Goal: Information Seeking & Learning: Learn about a topic

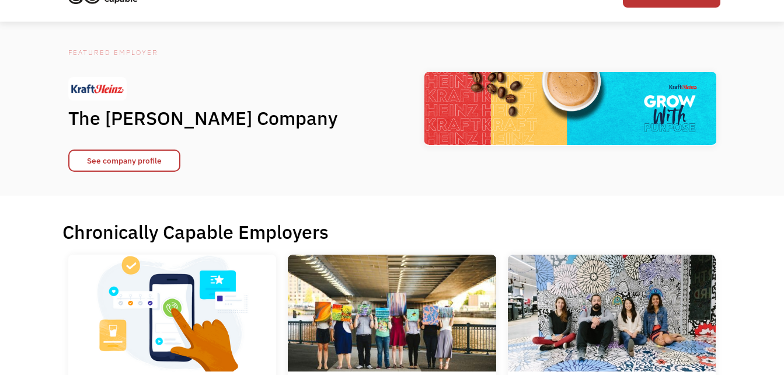
scroll to position [233, 0]
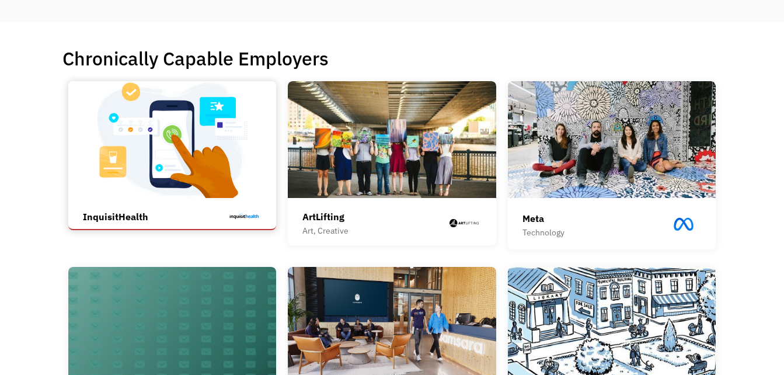
click at [130, 204] on div "InquisitHealth InquisitHealth helps patients manage chronic conditions and live…" at bounding box center [172, 216] width 179 height 25
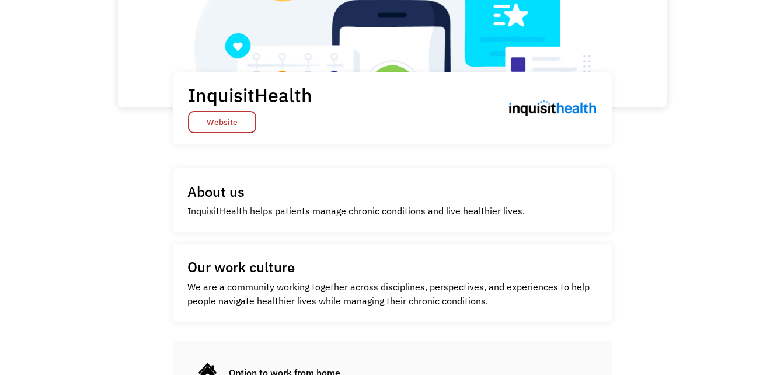
scroll to position [146, 0]
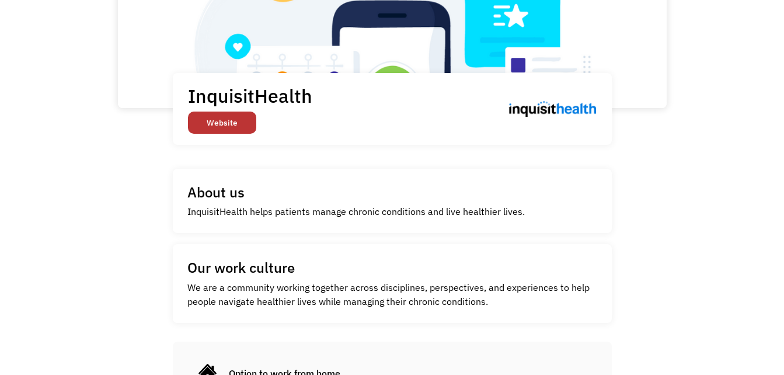
click at [219, 120] on link "Website" at bounding box center [222, 122] width 68 height 22
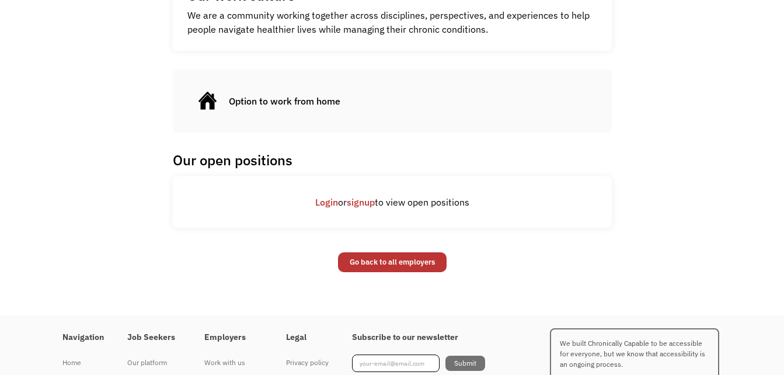
scroll to position [438, 0]
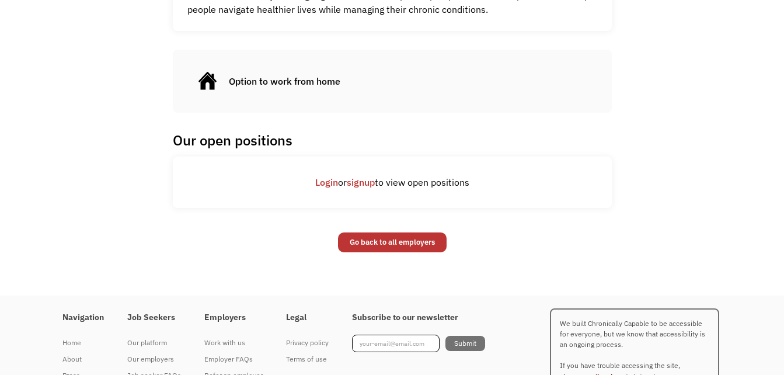
click at [363, 184] on link "signup" at bounding box center [361, 182] width 28 height 12
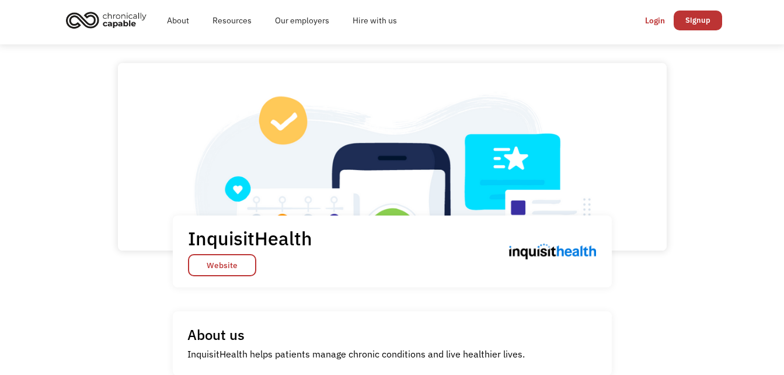
scroll to position [0, 0]
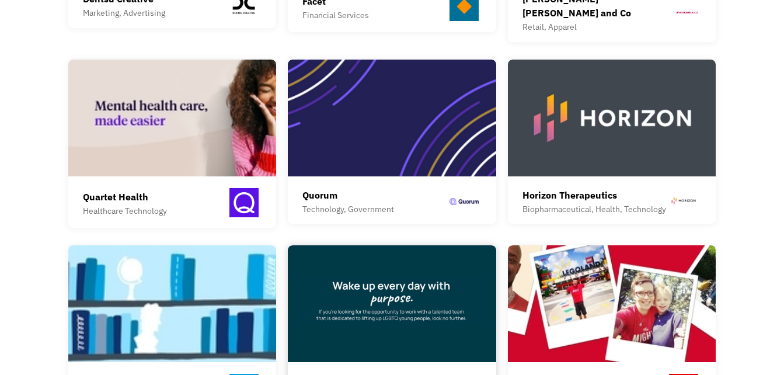
scroll to position [759, 0]
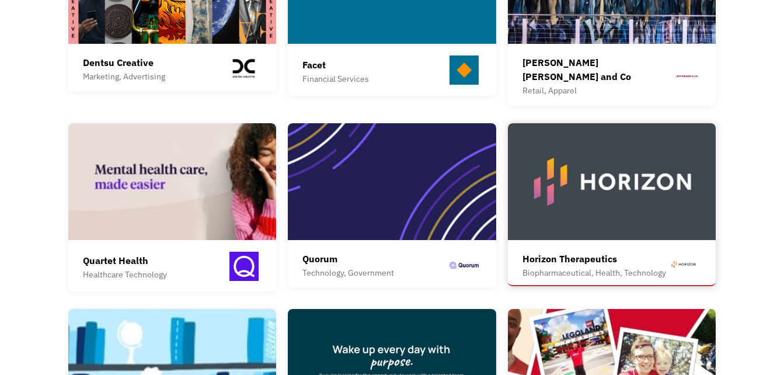
click at [543, 266] on div "Biopharmaceutical, Health, Technology" at bounding box center [594, 273] width 144 height 14
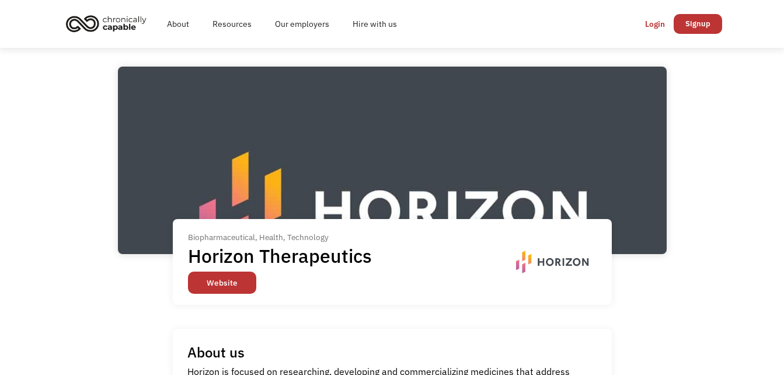
click at [201, 285] on link "Website" at bounding box center [222, 282] width 68 height 22
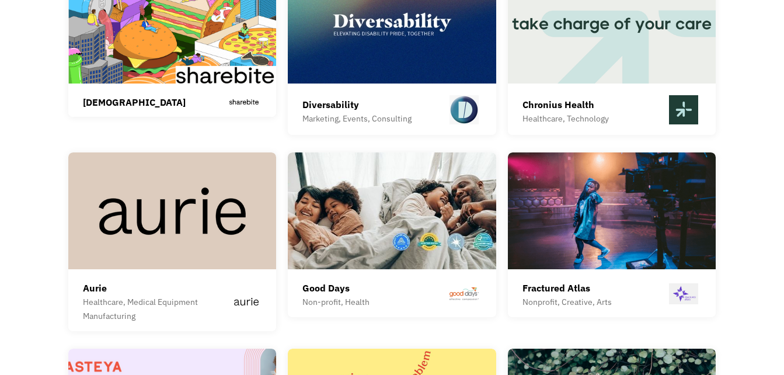
scroll to position [2801, 0]
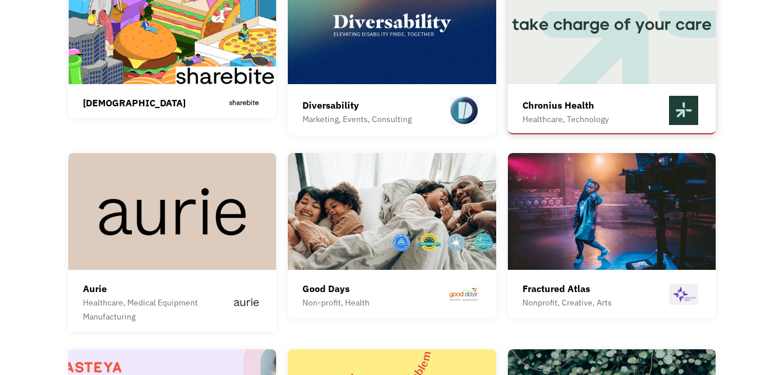
click at [559, 98] on div "Chronius Health" at bounding box center [565, 105] width 86 height 14
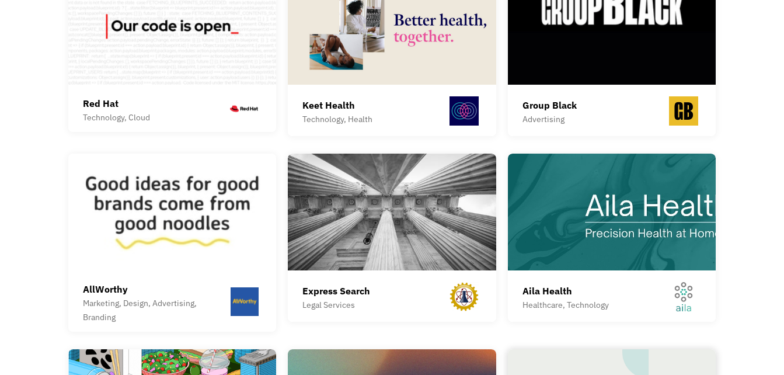
scroll to position [2393, 0]
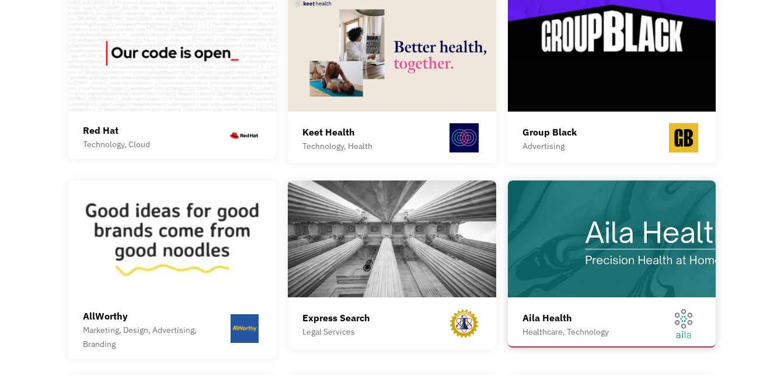
click at [617, 236] on img at bounding box center [612, 238] width 208 height 117
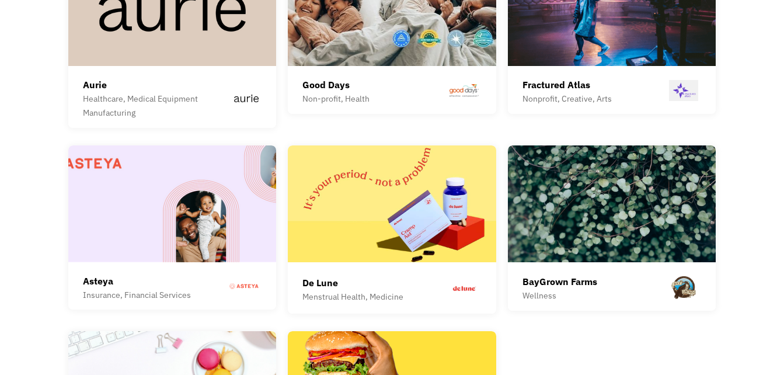
scroll to position [2976, 0]
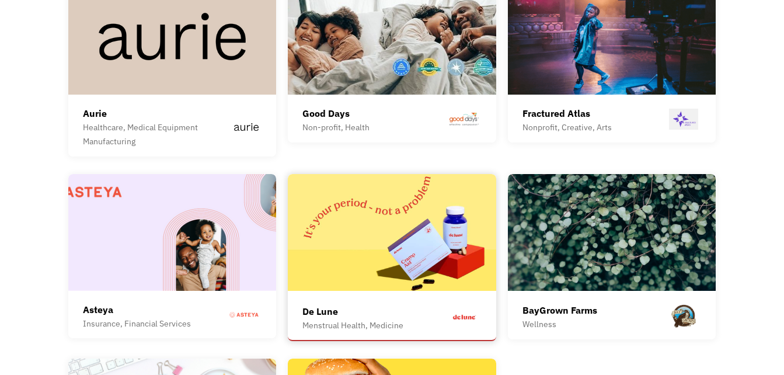
click at [361, 228] on img at bounding box center [392, 232] width 208 height 117
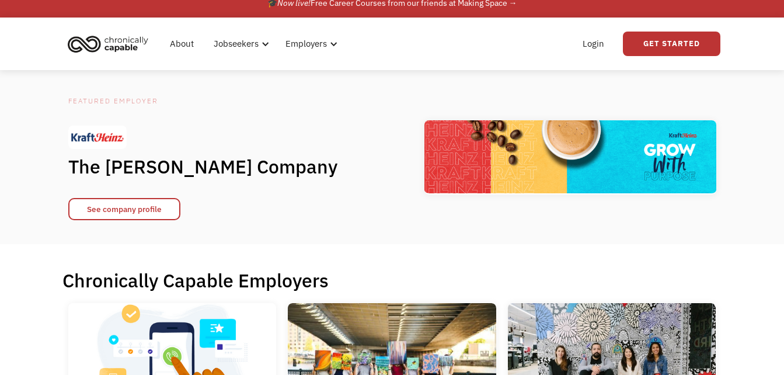
scroll to position [0, 0]
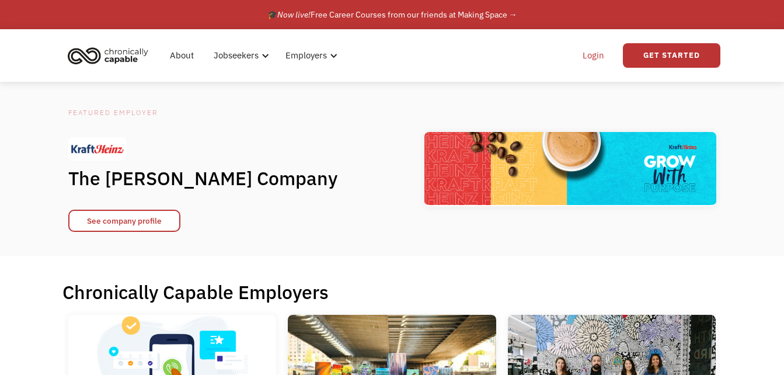
click at [597, 58] on link "Login" at bounding box center [593, 55] width 36 height 37
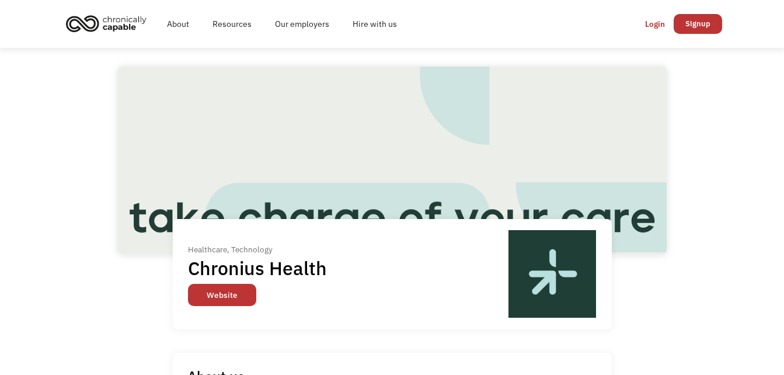
click at [212, 294] on link "Website" at bounding box center [222, 295] width 68 height 22
click at [219, 290] on link "Website" at bounding box center [222, 295] width 68 height 22
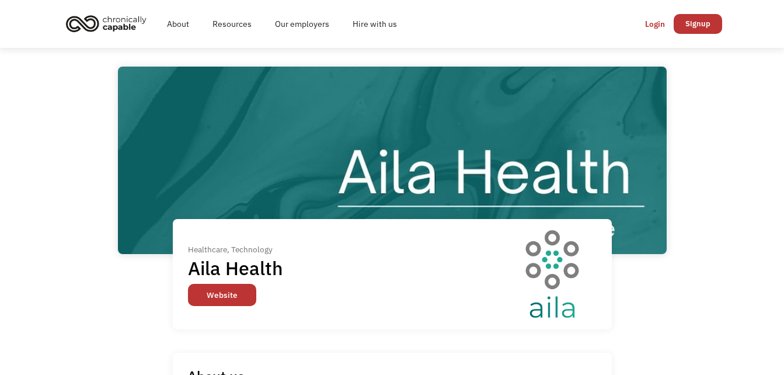
click at [226, 294] on link "Website" at bounding box center [222, 295] width 68 height 22
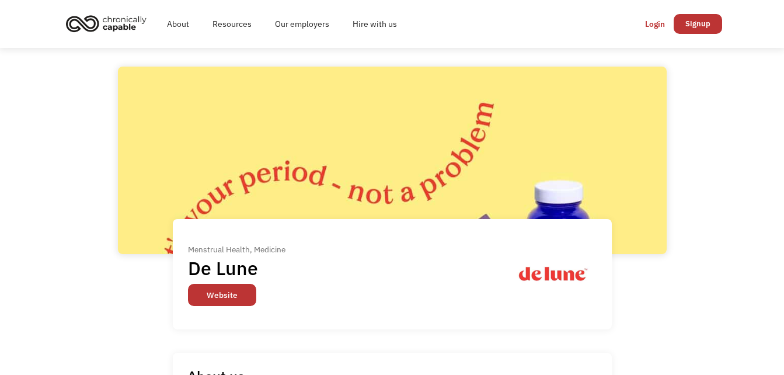
click at [218, 294] on link "Website" at bounding box center [222, 295] width 68 height 22
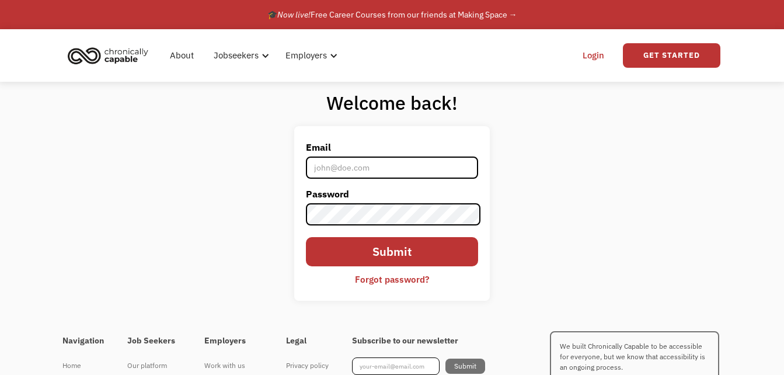
drag, startPoint x: 384, startPoint y: 165, endPoint x: 379, endPoint y: 173, distance: 9.4
click at [384, 165] on input "Email" at bounding box center [392, 167] width 173 height 22
type input "isthismicon@aol.com"
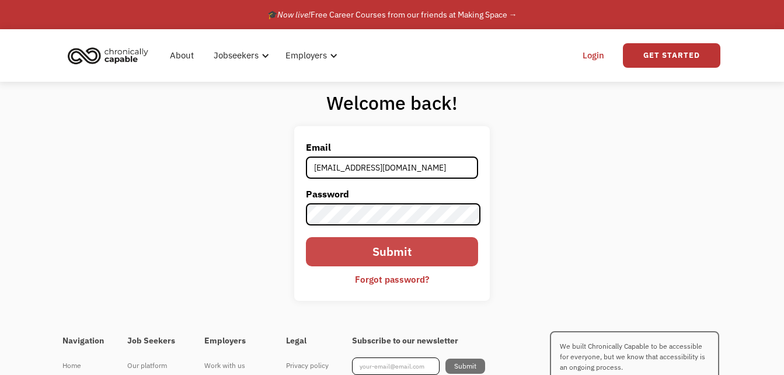
click at [386, 252] on input "Submit" at bounding box center [392, 251] width 173 height 29
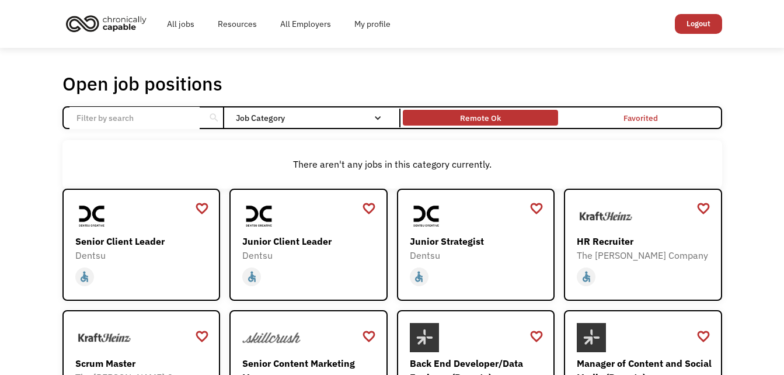
click at [487, 119] on div "Remote Ok" at bounding box center [480, 118] width 41 height 14
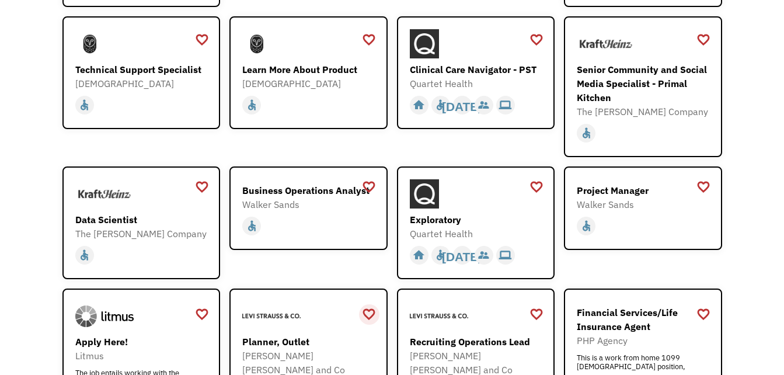
scroll to position [1109, 0]
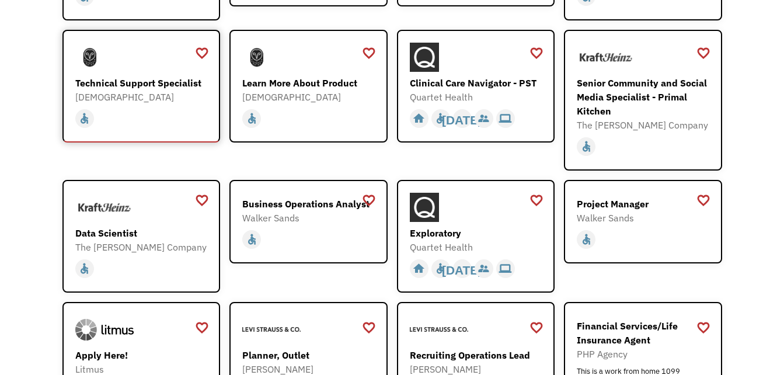
click at [183, 76] on div "Technical Support Specialist" at bounding box center [142, 83] width 135 height 14
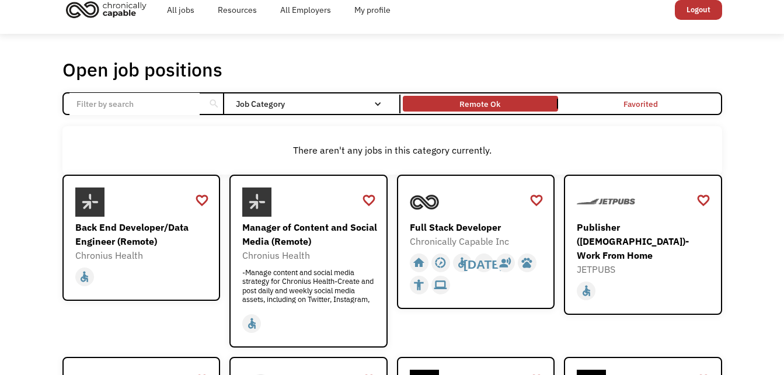
scroll to position [0, 0]
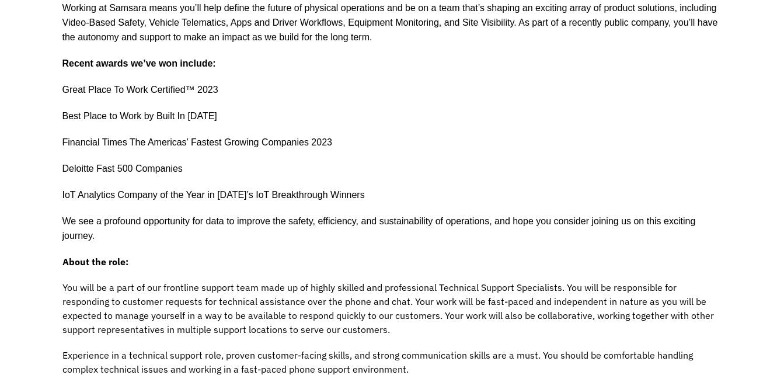
scroll to position [350, 0]
